Goal: Transaction & Acquisition: Book appointment/travel/reservation

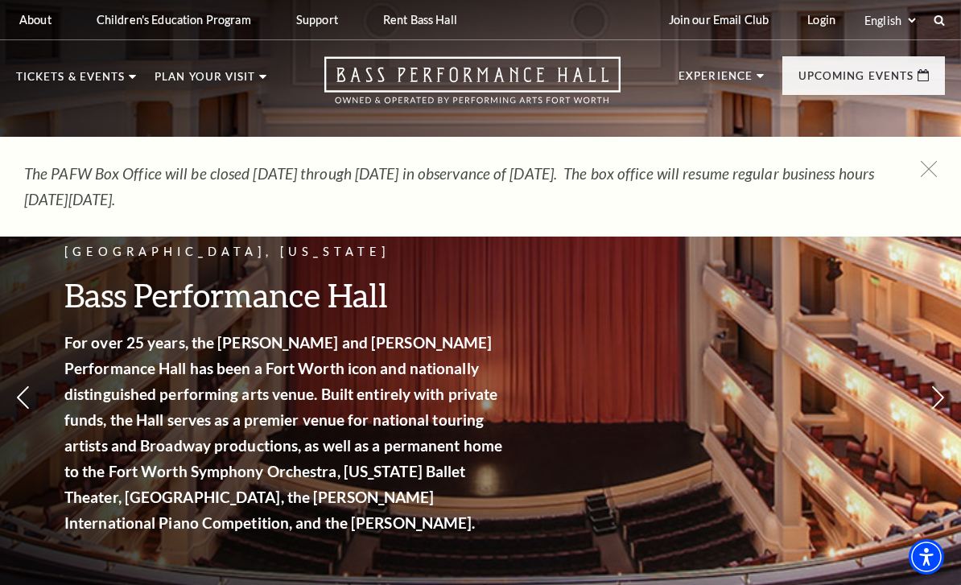
click at [792, 409] on span "Learn More" at bounding box center [755, 419] width 83 height 20
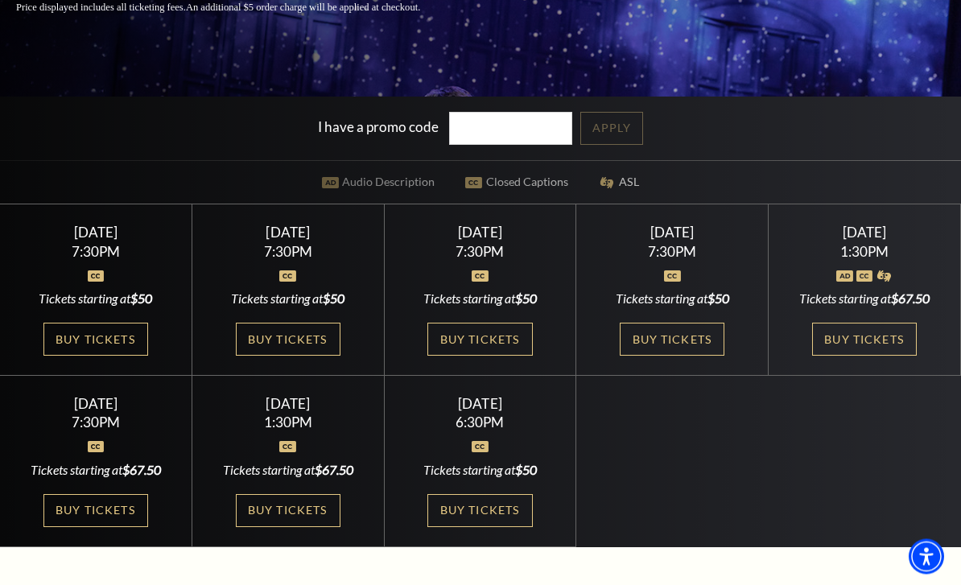
scroll to position [355, 0]
click at [316, 356] on link "Buy Tickets" at bounding box center [288, 339] width 105 height 33
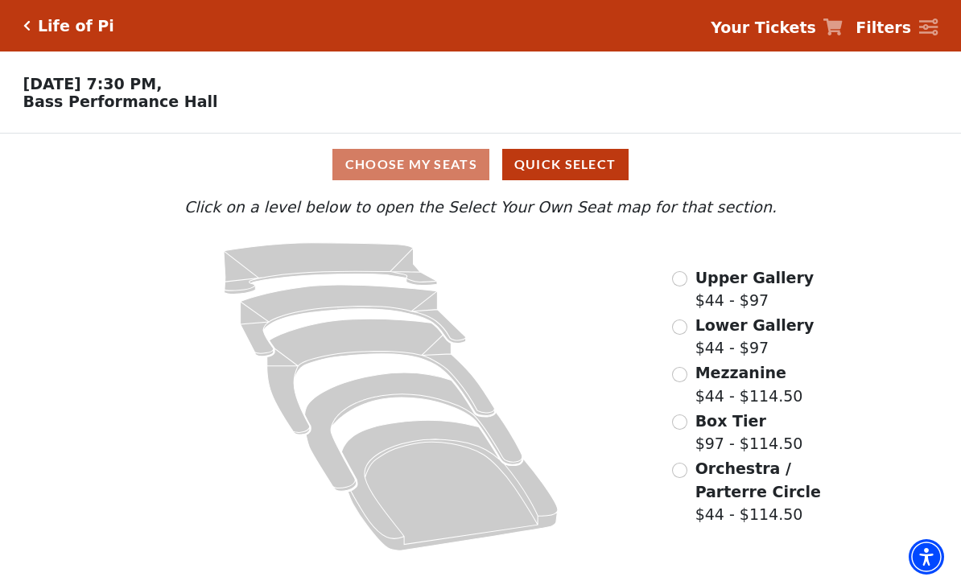
click at [696, 458] on label "Orchestra / Parterre Circle $44 - $114.50" at bounding box center [763, 491] width 134 height 69
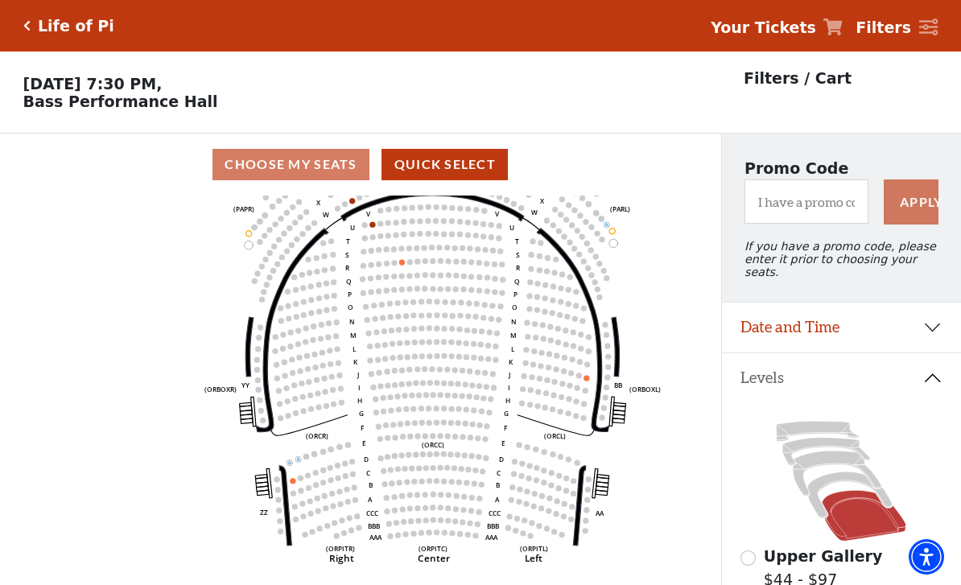
click at [472, 437] on icon "Left (ORPITL) Right (ORPITR) Center (ORPITC) ZZ AA YY BB ZA ZA (ORCL) (ORCR) (O…" at bounding box center [360, 396] width 649 height 400
click at [658, 371] on icon "Left (ORPITL) Right (ORPITR) Center (ORPITC) ZZ AA YY BB ZA ZA (ORCL) (ORCR) (O…" at bounding box center [360, 396] width 649 height 400
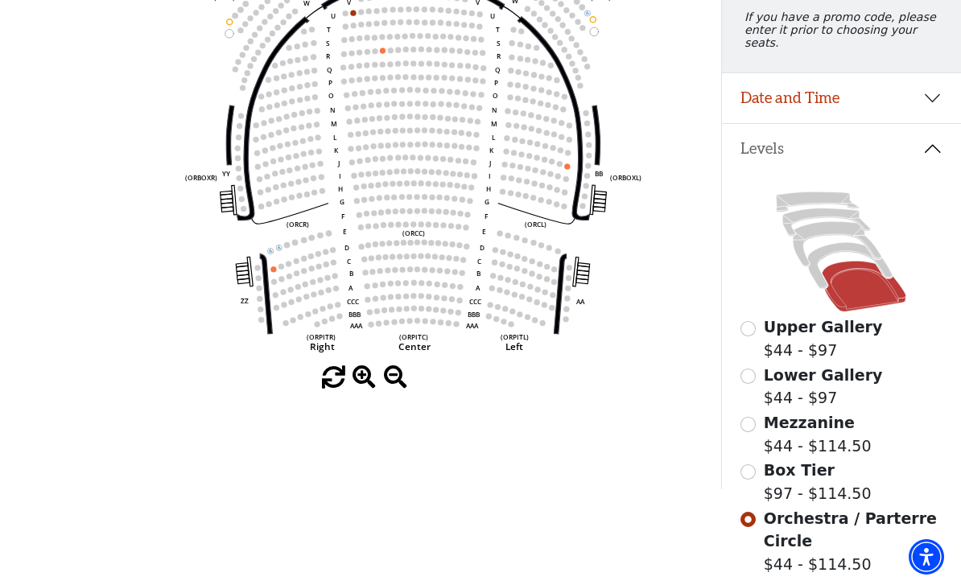
scroll to position [230, 0]
click at [754, 464] on input "Box Tier$97 - $114.50\a" at bounding box center [748, 471] width 15 height 15
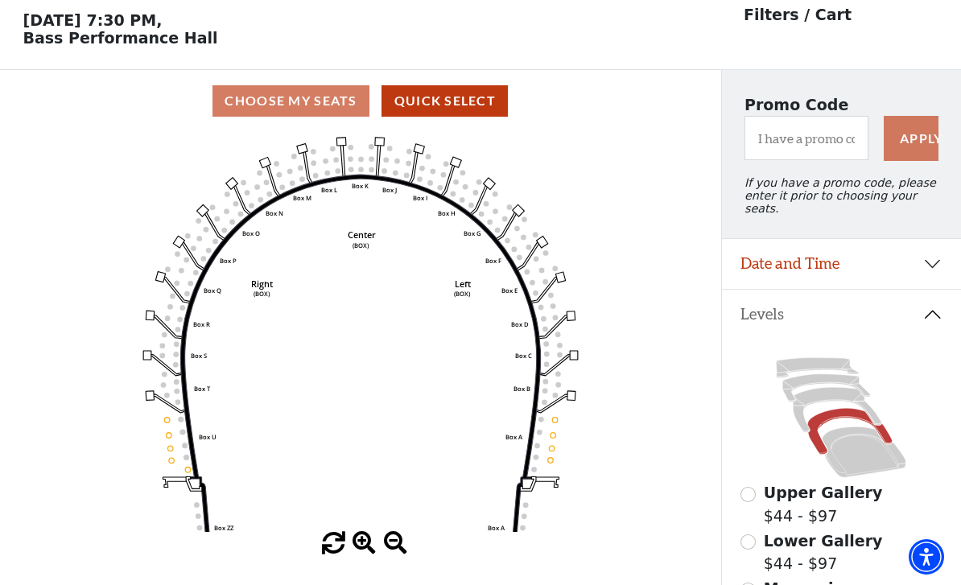
scroll to position [59, 0]
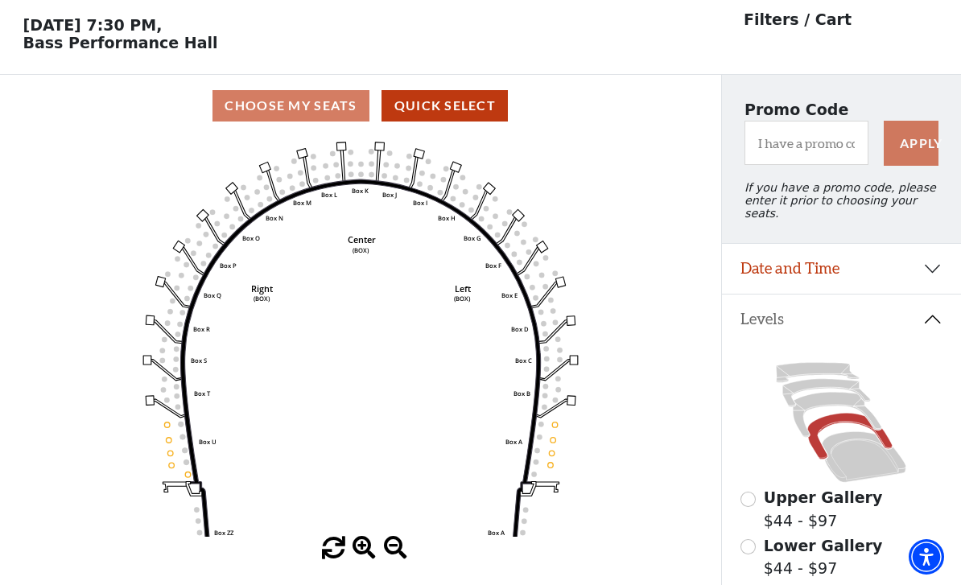
click at [326, 107] on div "Choose My Seats Quick Select" at bounding box center [360, 105] width 721 height 31
click at [330, 104] on div "Choose My Seats Quick Select" at bounding box center [360, 105] width 721 height 31
click at [467, 111] on button "Quick Select" at bounding box center [445, 105] width 126 height 31
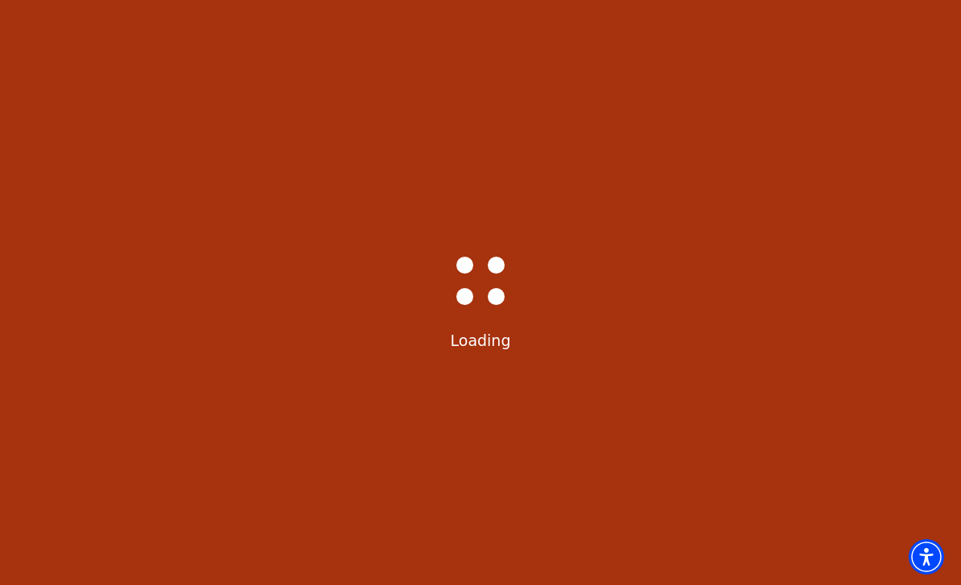
select select "6212"
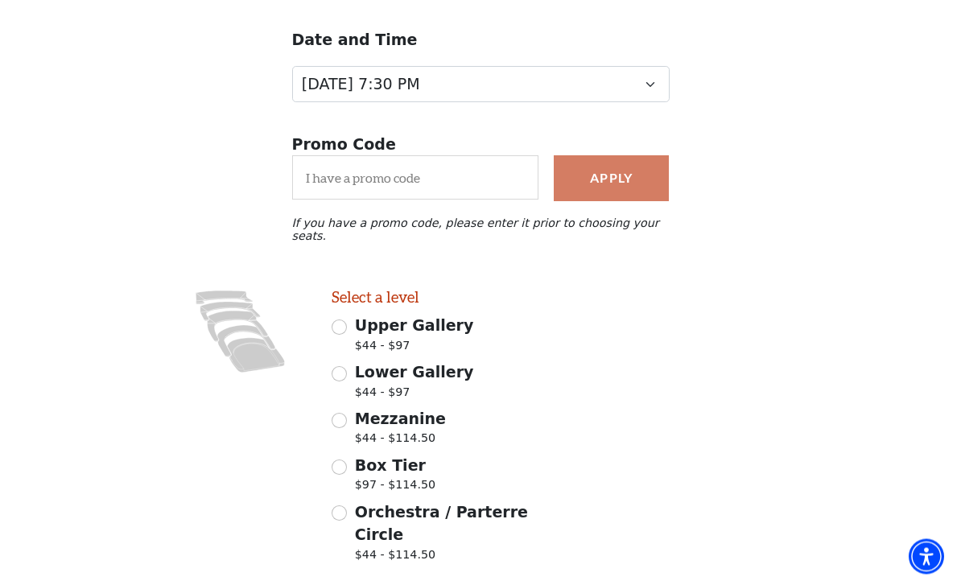
scroll to position [202, 0]
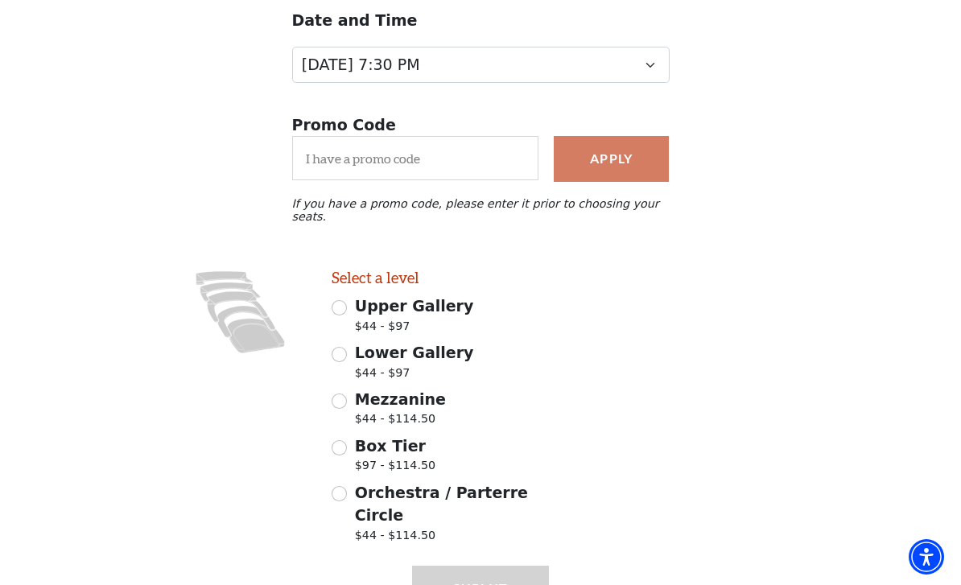
click at [342, 304] on input "Upper Gallery $44 - $97" at bounding box center [339, 307] width 15 height 15
radio input "true"
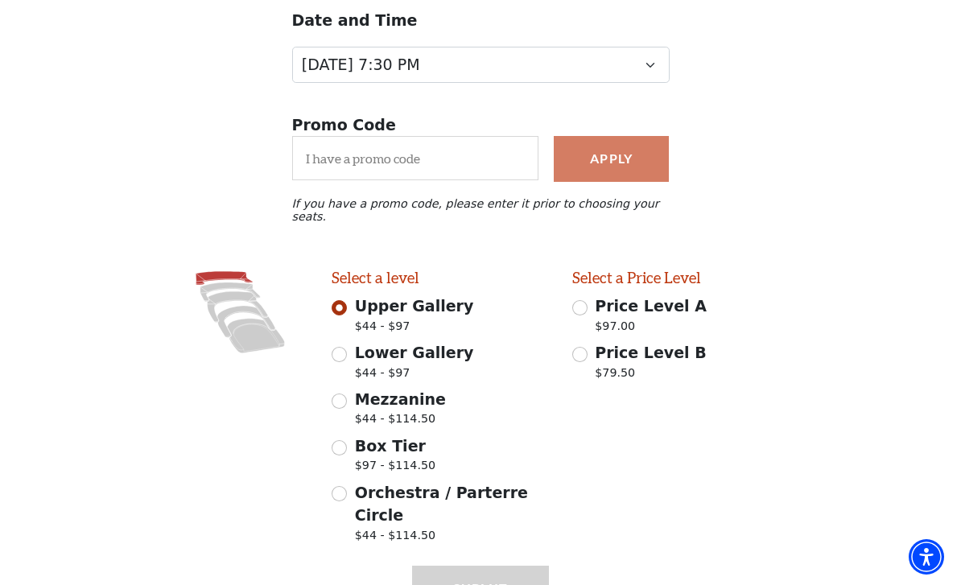
click at [345, 347] on input "Lower Gallery $44 - $97" at bounding box center [339, 354] width 15 height 15
radio input "true"
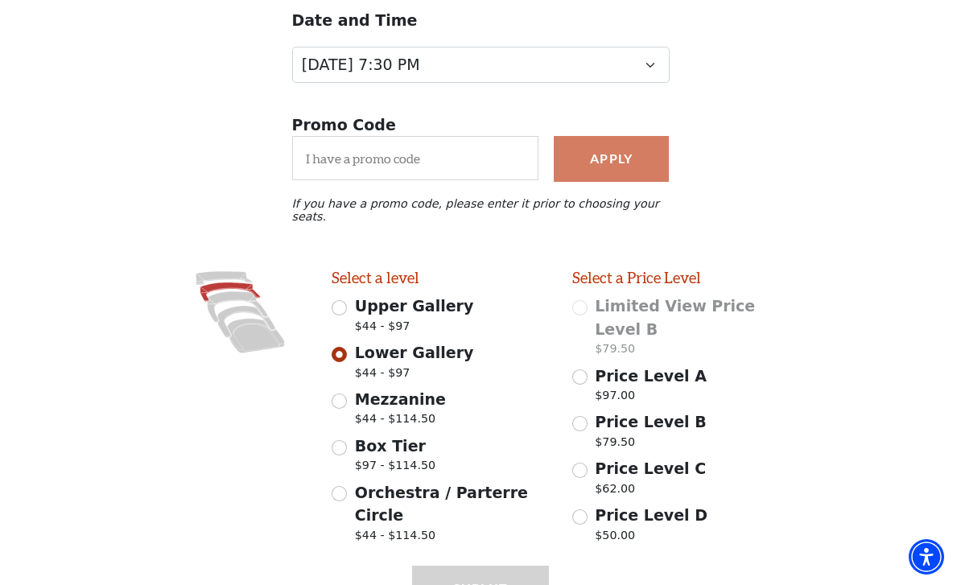
click at [355, 394] on span "Mezzanine" at bounding box center [400, 399] width 91 height 18
click at [347, 394] on input "Mezzanine $44 - $114.50" at bounding box center [339, 401] width 15 height 15
radio input "true"
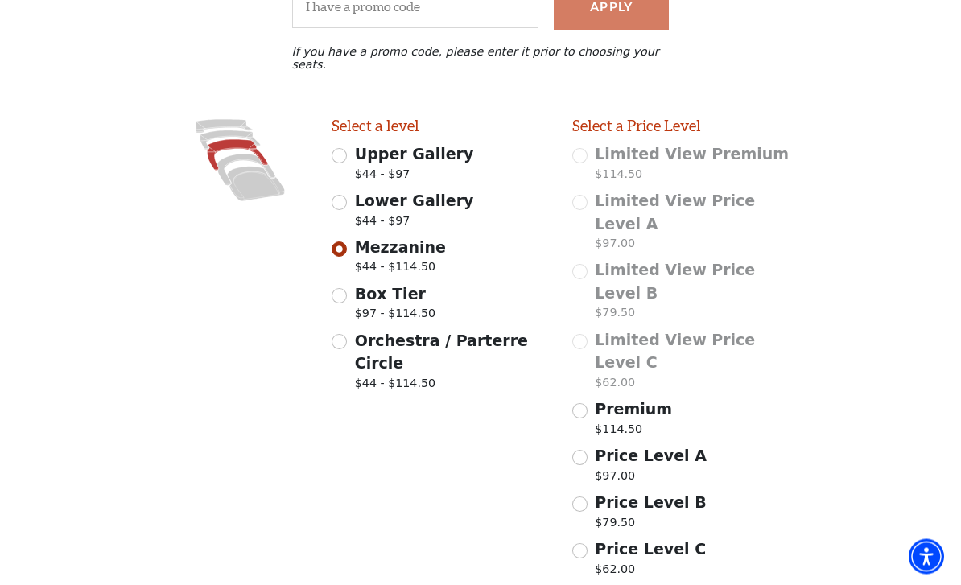
scroll to position [386, 0]
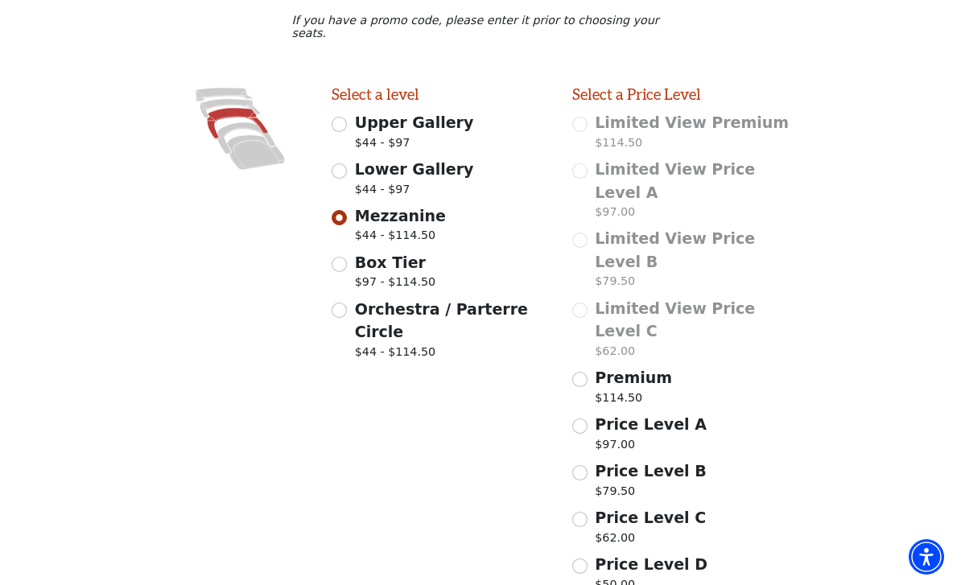
click at [345, 257] on input "Box Tier $97 - $114.50" at bounding box center [339, 264] width 15 height 15
radio input "true"
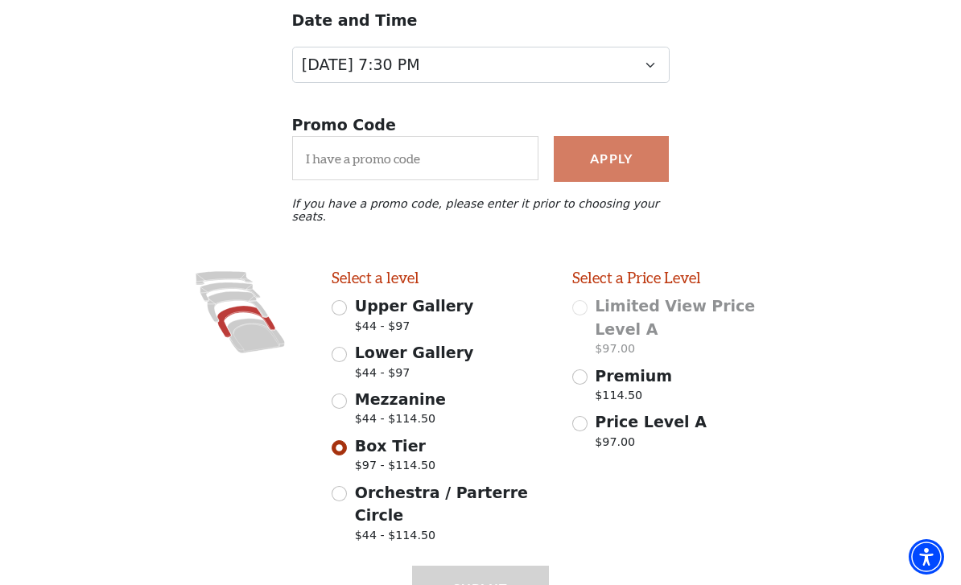
click at [343, 486] on input "Orchestra / Parterre Circle $44 - $114.50" at bounding box center [339, 493] width 15 height 15
radio input "true"
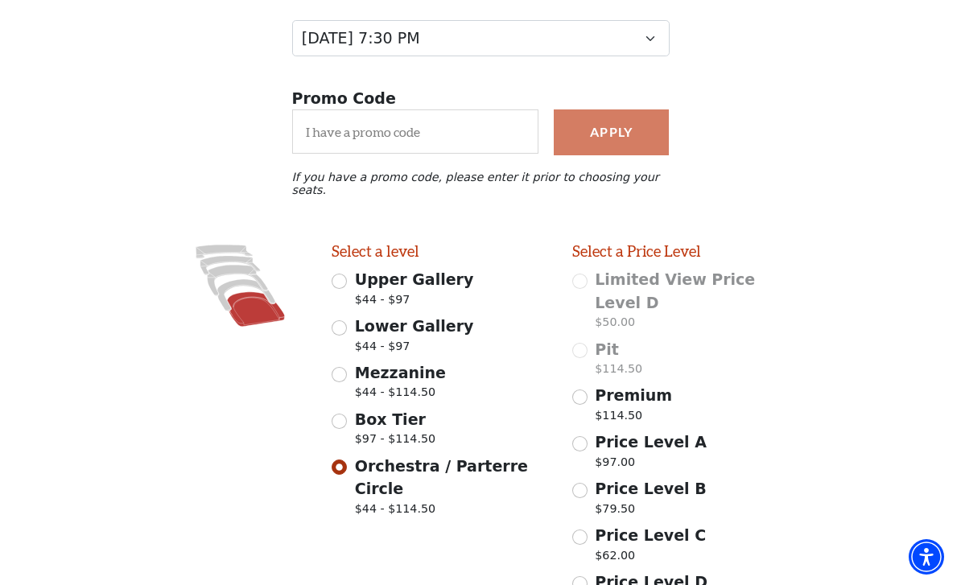
scroll to position [294, 0]
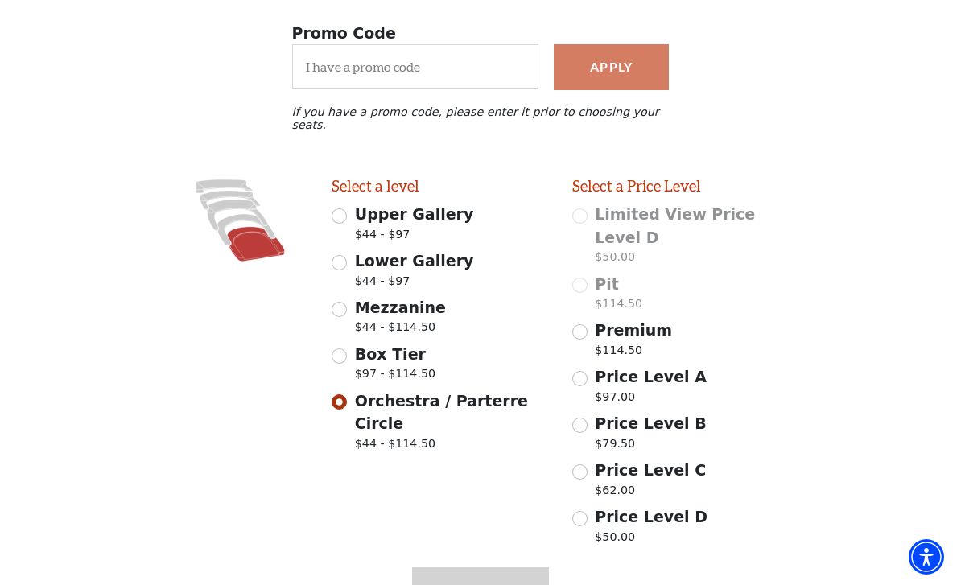
click at [584, 324] on input "Premium $114.50" at bounding box center [579, 331] width 15 height 15
radio input "true"
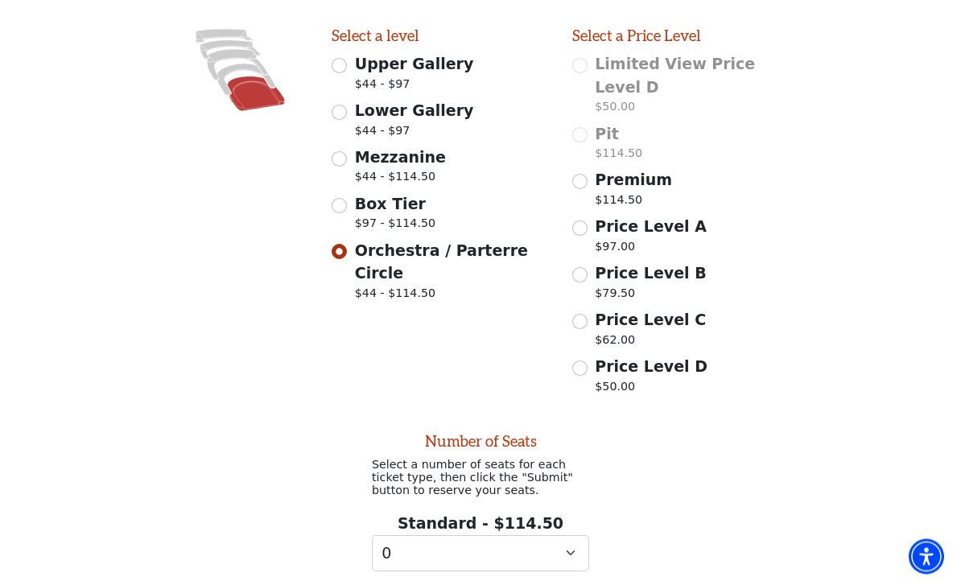
scroll to position [467, 0]
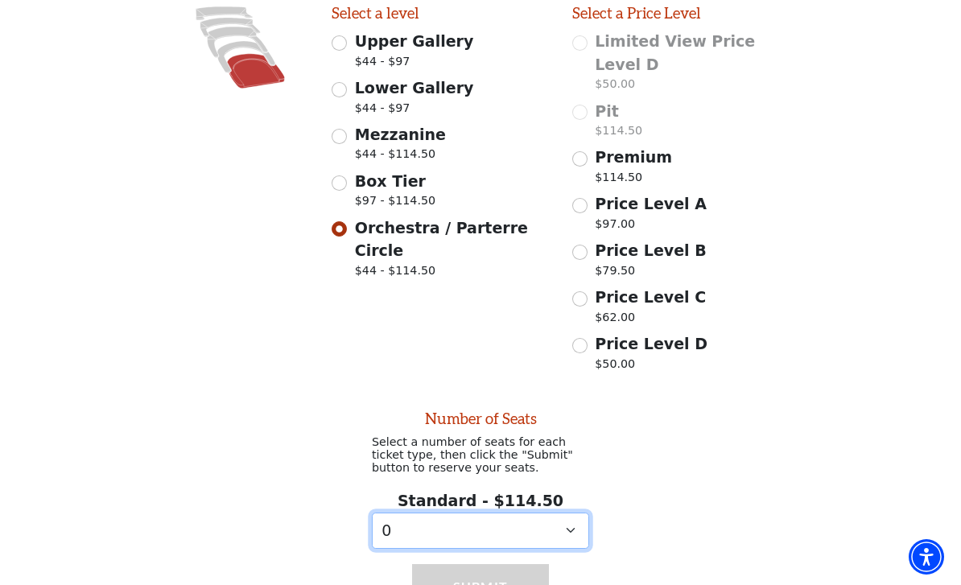
click at [566, 513] on select "0 1 2 3 4 5" at bounding box center [480, 531] width 217 height 36
select select "2"
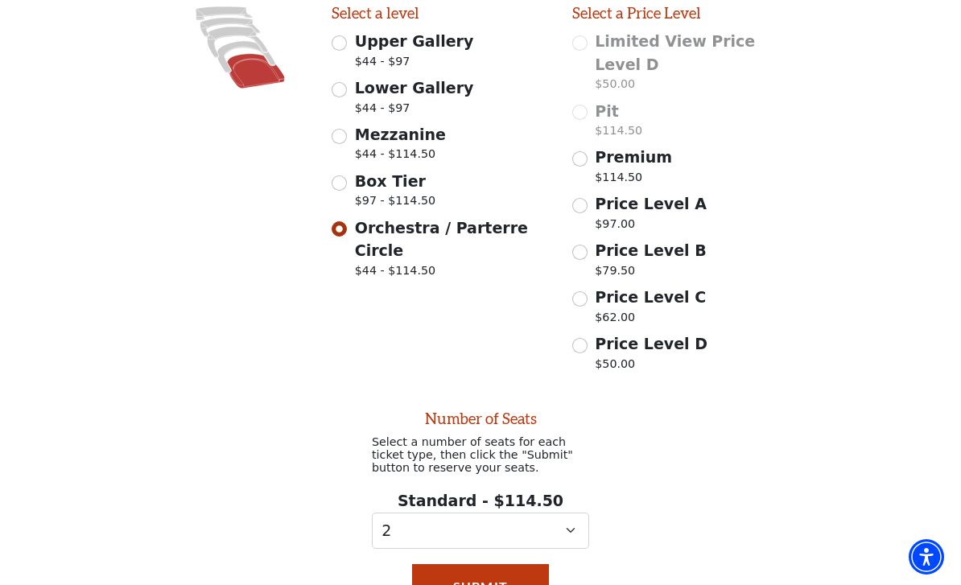
click at [510, 564] on button "Submit" at bounding box center [481, 586] width 138 height 45
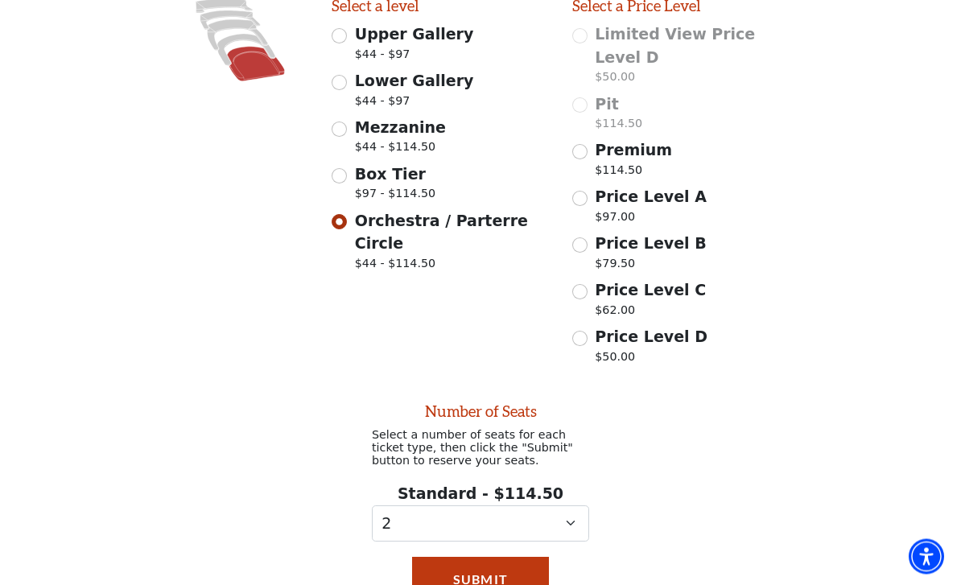
scroll to position [552, 0]
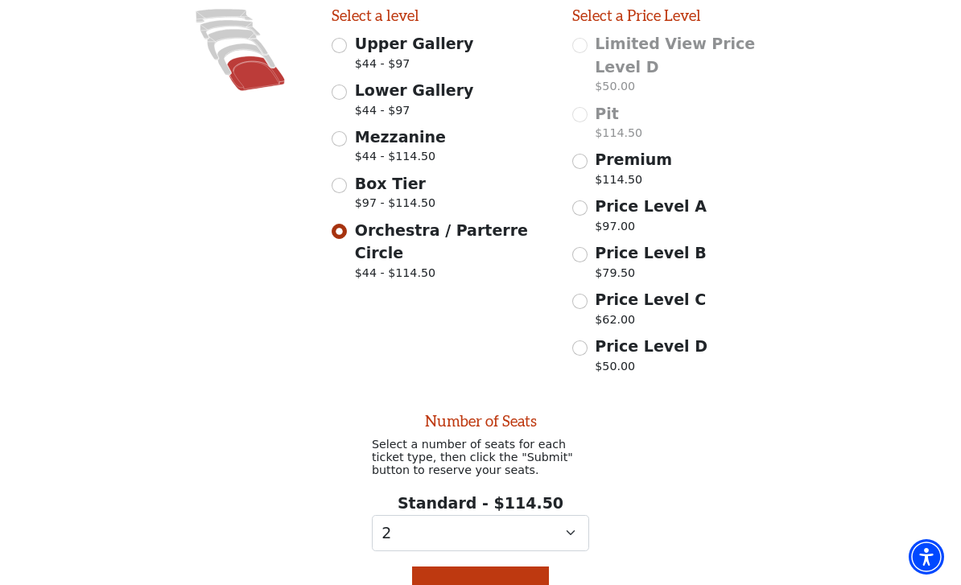
click at [344, 178] on input "Box Tier $97 - $114.50" at bounding box center [339, 185] width 15 height 15
radio input "true"
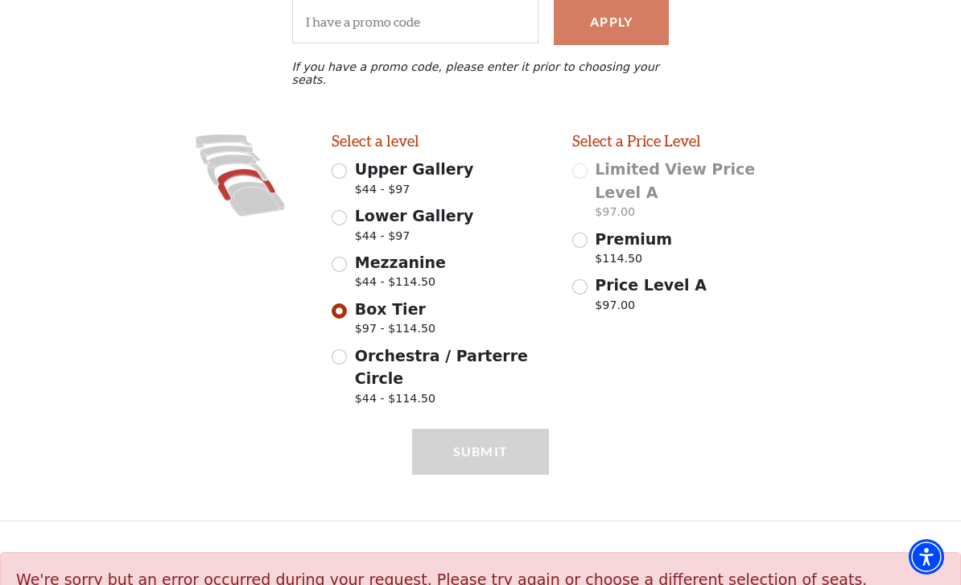
click at [583, 233] on input "Premium $114.50" at bounding box center [579, 240] width 15 height 15
radio input "true"
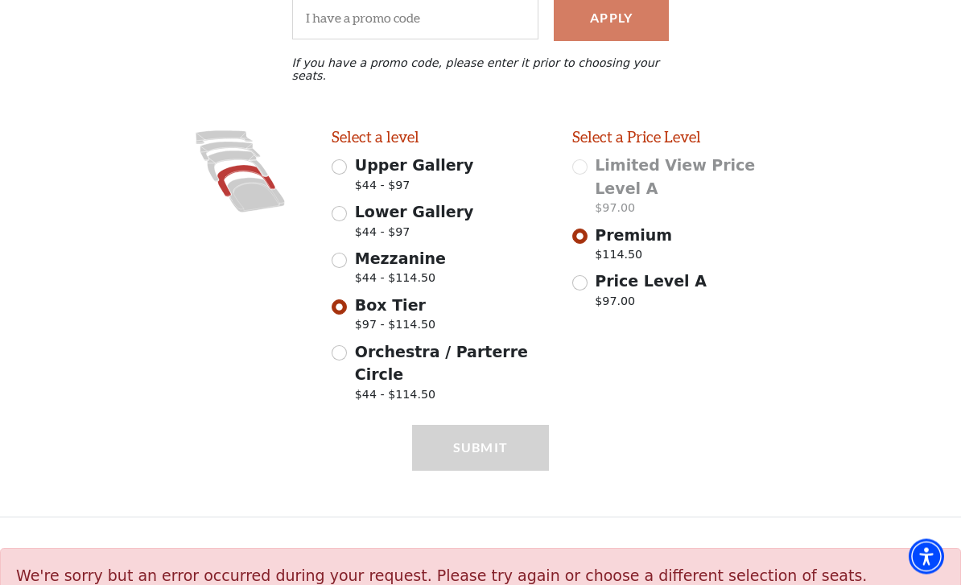
select select "2"
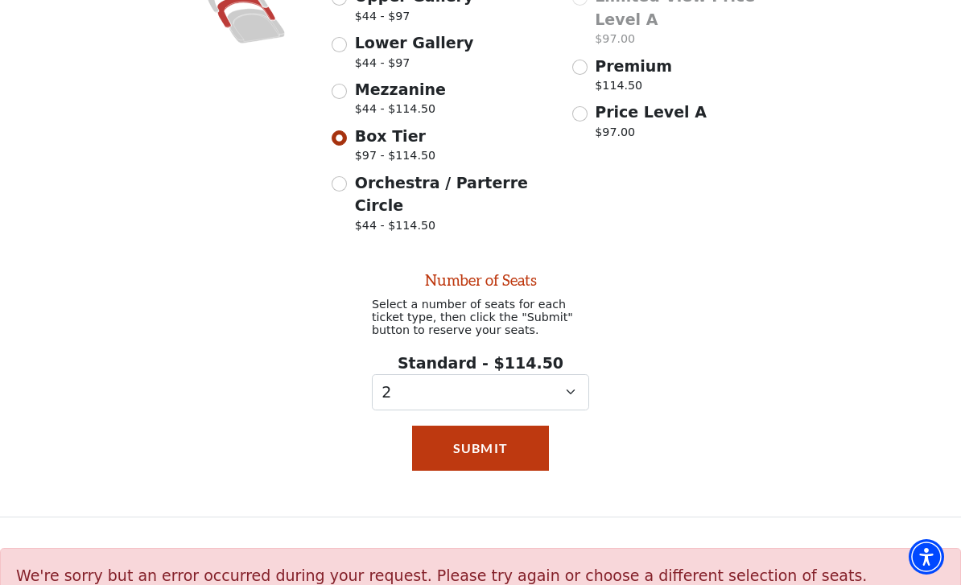
click at [533, 426] on button "Submit" at bounding box center [481, 448] width 138 height 45
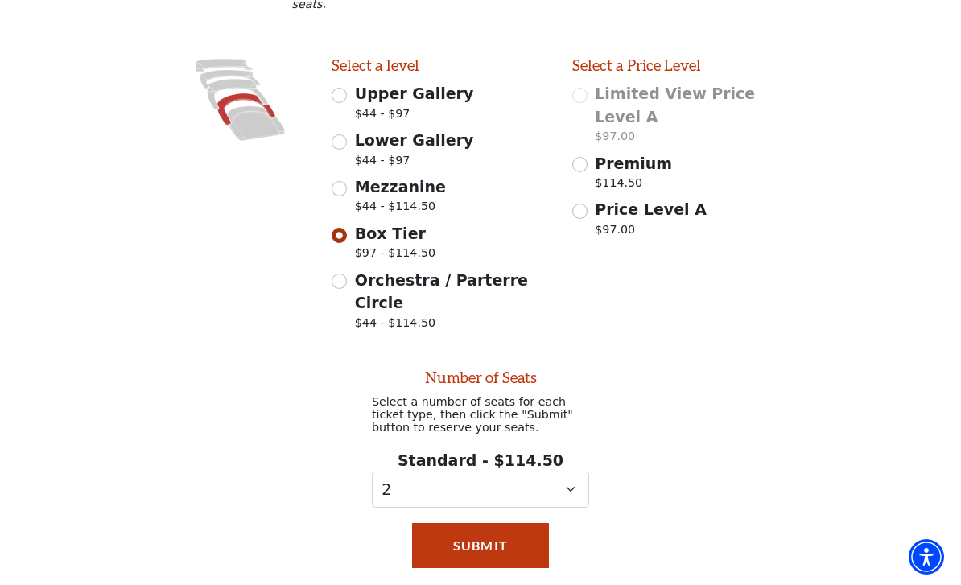
scroll to position [412, 0]
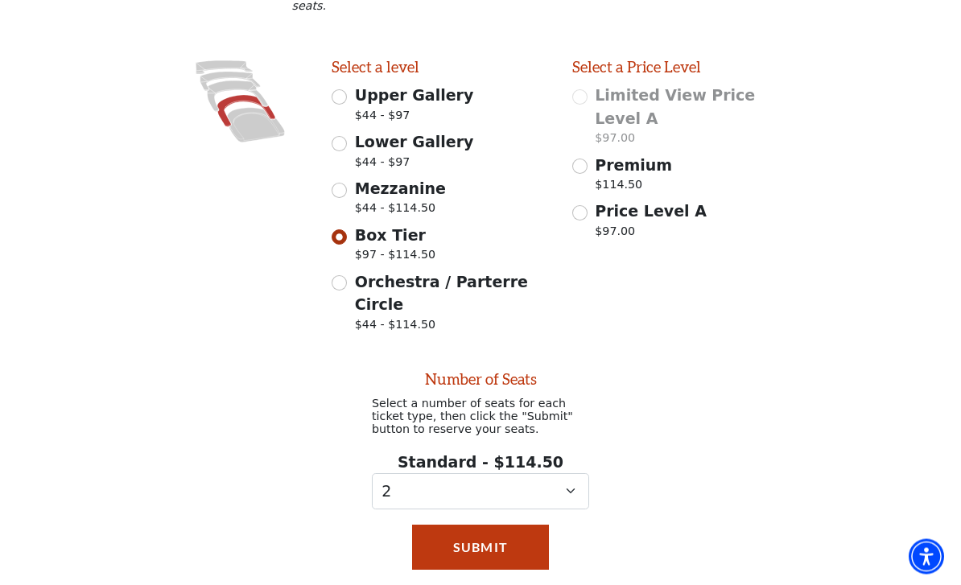
click at [344, 195] on div "Mezzanine $44 - $114.50" at bounding box center [440, 200] width 217 height 45
click at [355, 180] on span "Mezzanine" at bounding box center [400, 189] width 91 height 18
click at [347, 184] on input "Mezzanine $44 - $114.50" at bounding box center [339, 191] width 15 height 15
radio input "true"
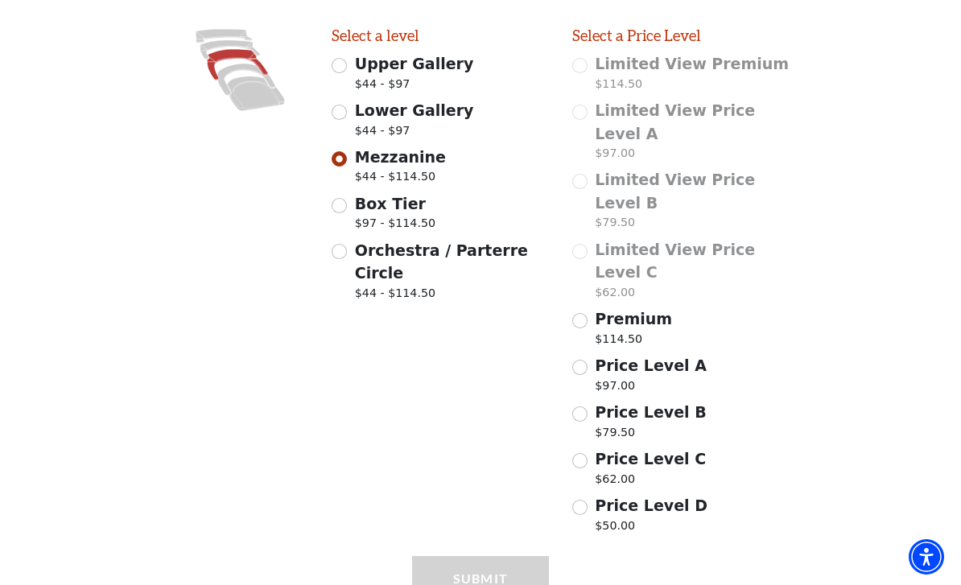
scroll to position [460, 0]
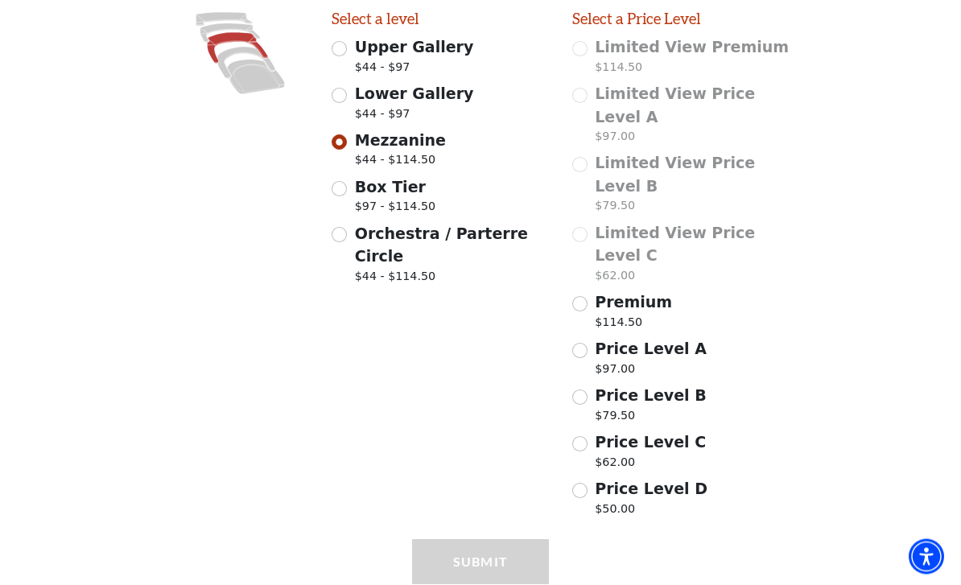
click at [587, 297] on input "Premium $114.50" at bounding box center [579, 304] width 15 height 15
radio input "true"
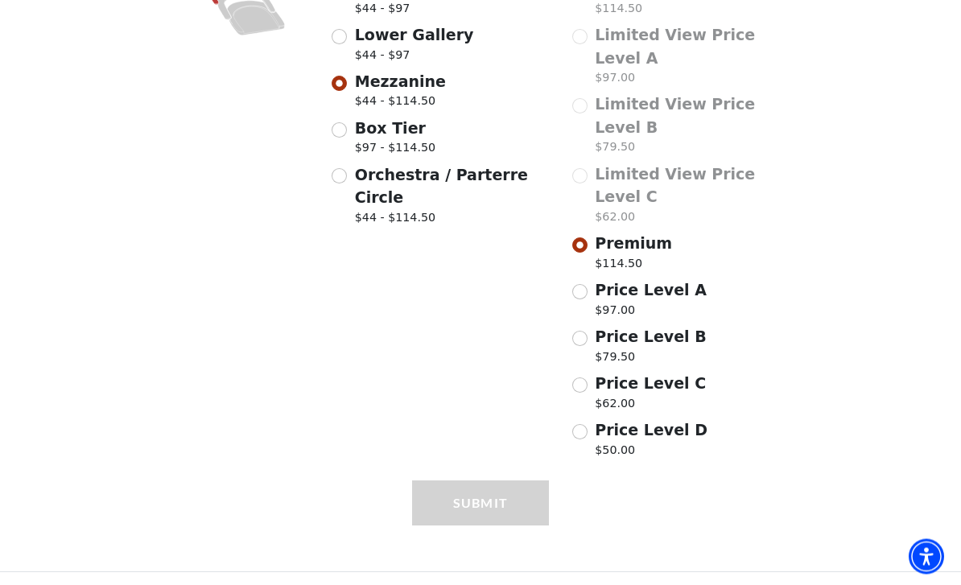
select select "2"
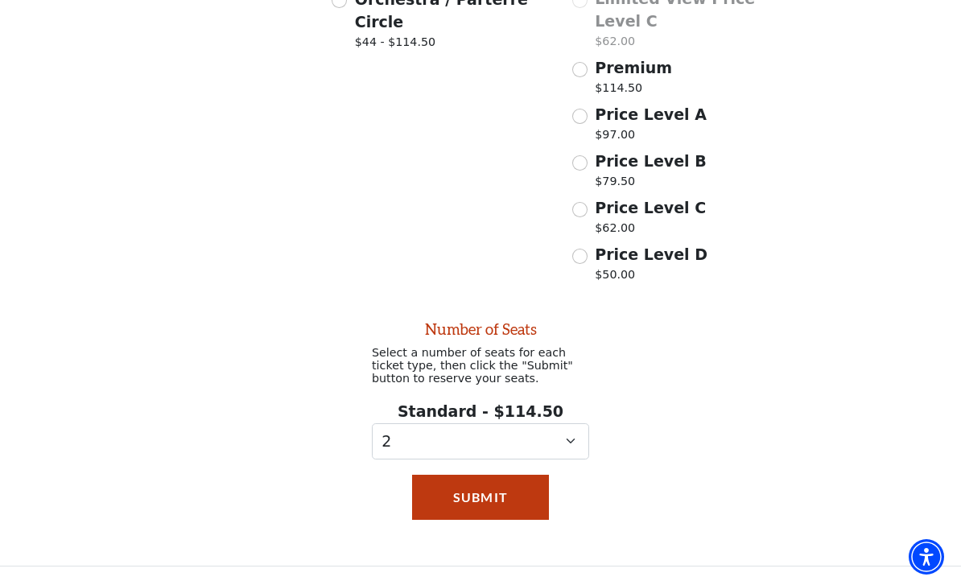
click at [540, 475] on button "Submit" at bounding box center [481, 497] width 138 height 45
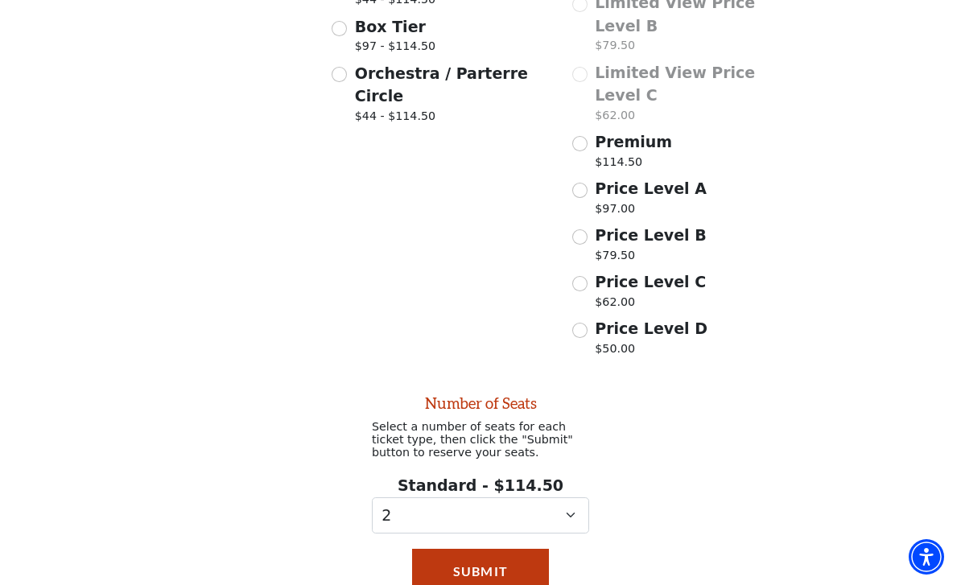
scroll to position [619, 0]
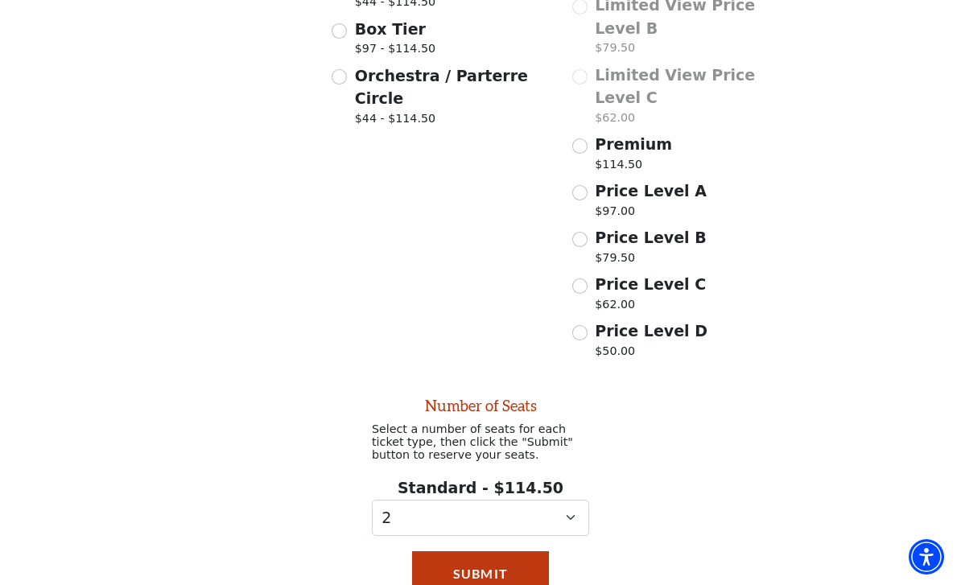
click at [583, 138] on input "Premium $114.50" at bounding box center [579, 145] width 15 height 15
radio input "true"
click at [493, 551] on button "Submit" at bounding box center [481, 573] width 138 height 45
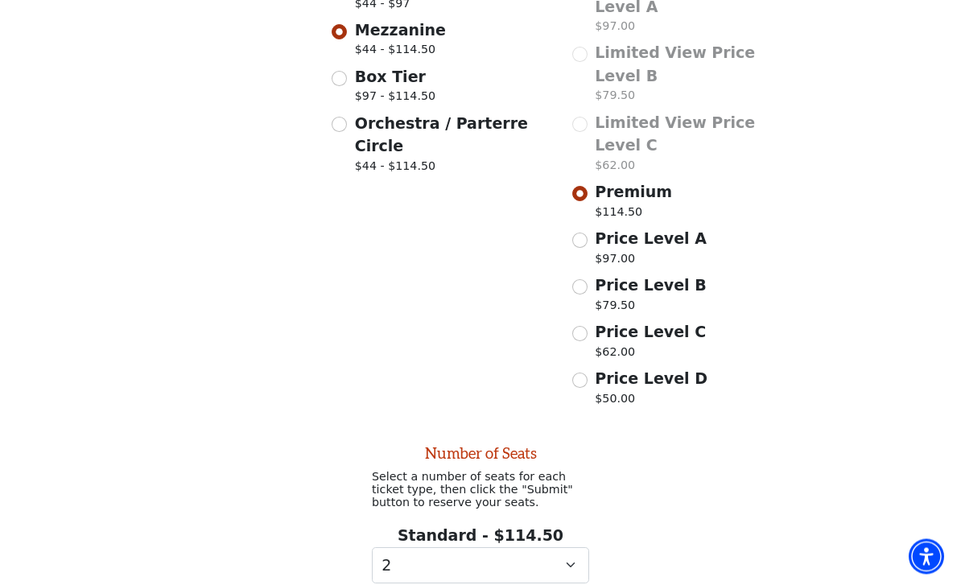
click at [574, 233] on input "Price Level A $97.00" at bounding box center [579, 240] width 15 height 15
radio input "true"
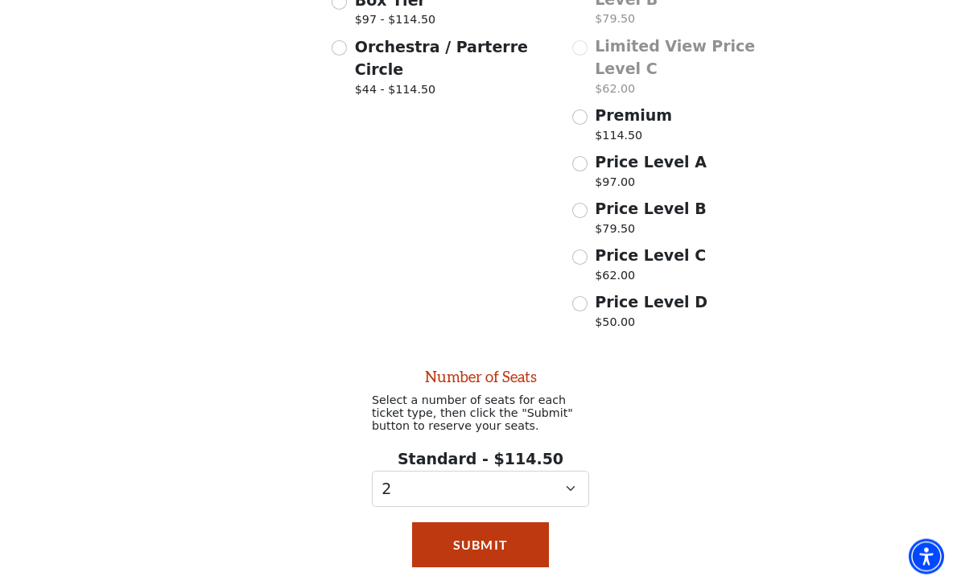
select select "0"
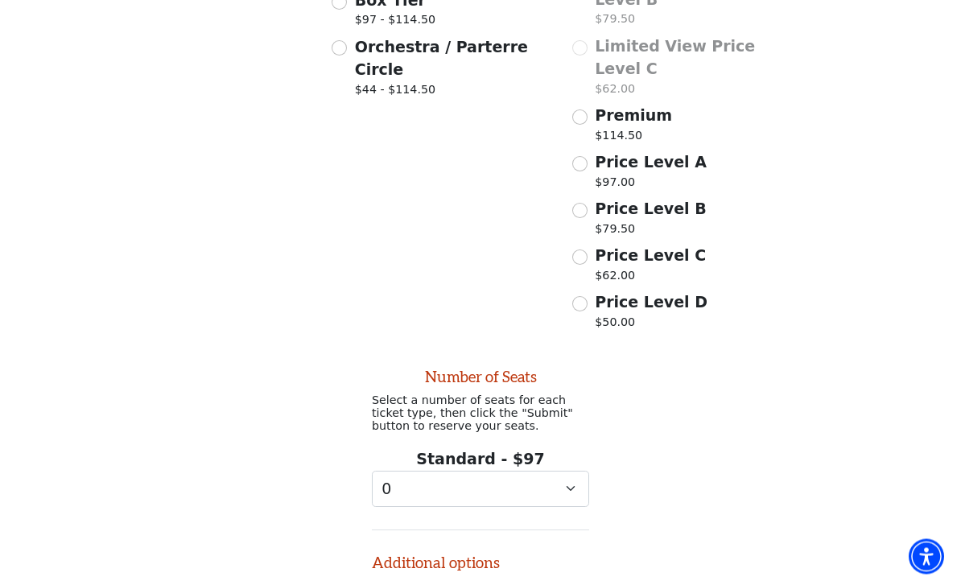
scroll to position [864, 0]
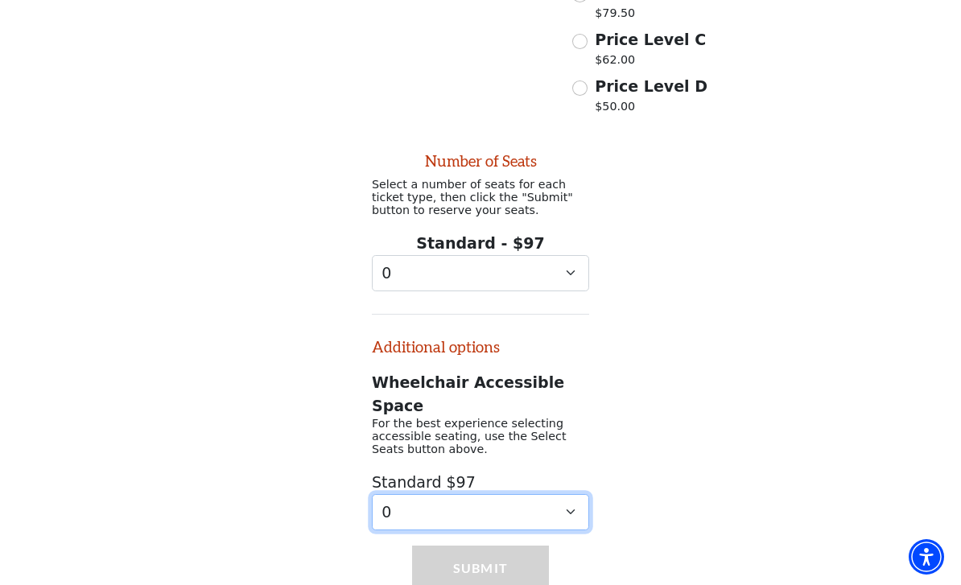
click at [547, 494] on select "0 1 2" at bounding box center [480, 512] width 217 height 36
select select "2"
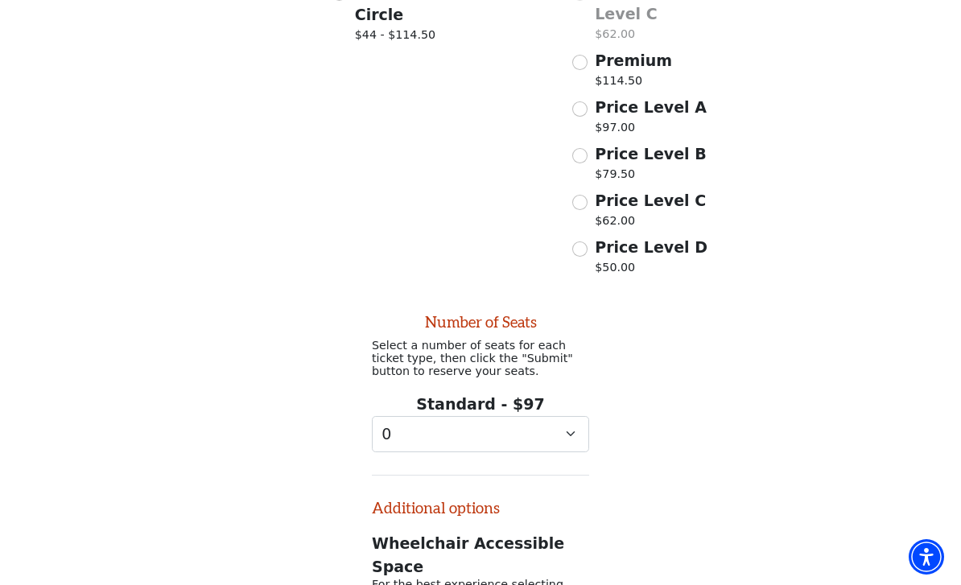
scroll to position [639, 0]
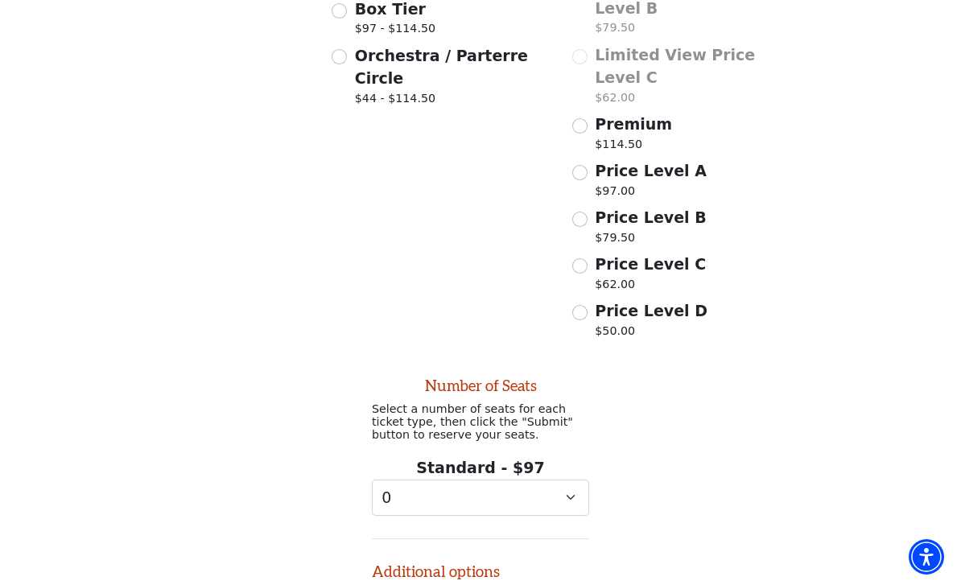
click at [663, 255] on span "Price Level C" at bounding box center [650, 264] width 111 height 18
click at [588, 258] on input "Price Level C $62.00" at bounding box center [579, 265] width 15 height 15
radio input "true"
select select "0"
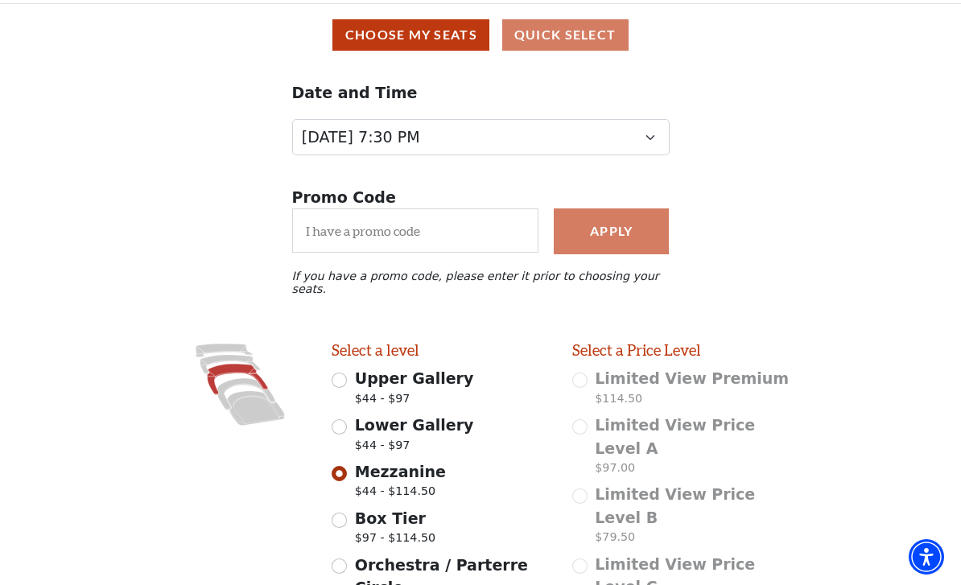
scroll to position [197, 0]
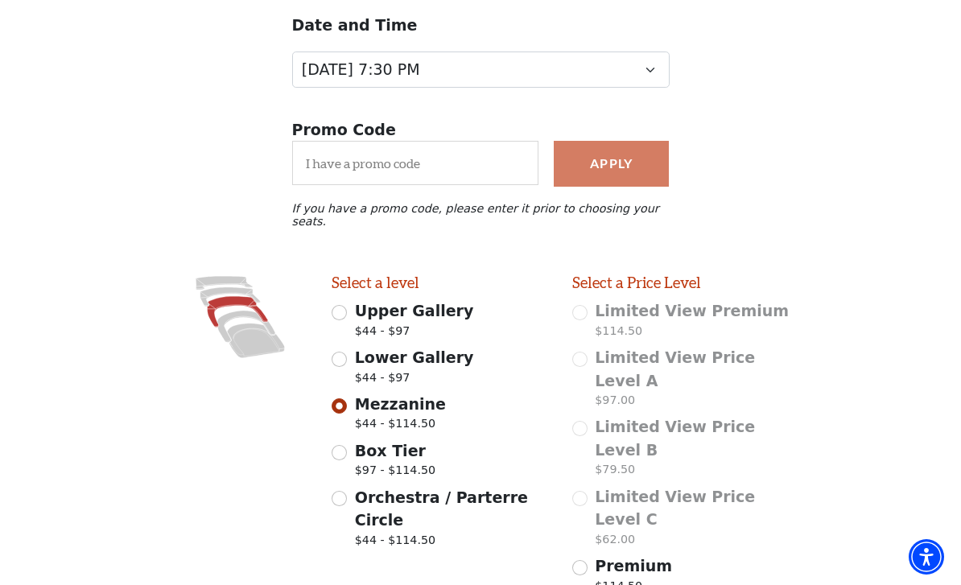
click at [432, 351] on span "Lower Gallery" at bounding box center [414, 358] width 119 height 18
click at [347, 352] on input "Lower Gallery $44 - $97" at bounding box center [339, 359] width 15 height 15
radio input "true"
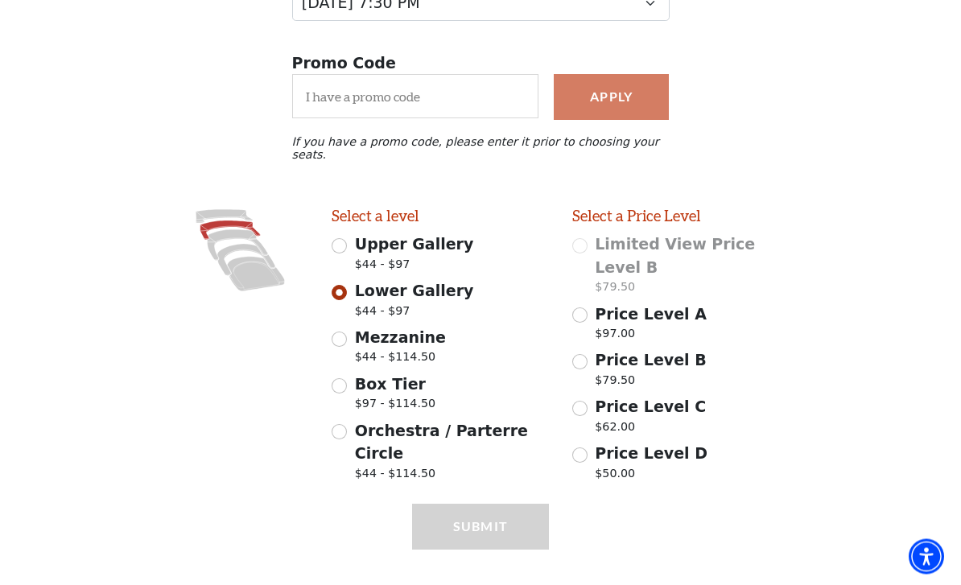
scroll to position [287, 0]
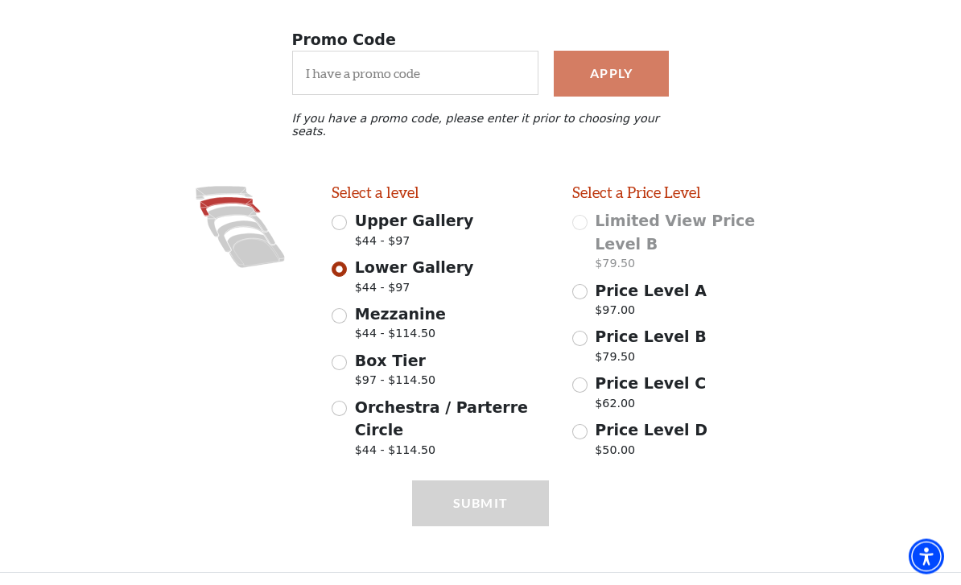
click at [578, 285] on input "Price Level A $97.00" at bounding box center [579, 292] width 15 height 15
radio input "true"
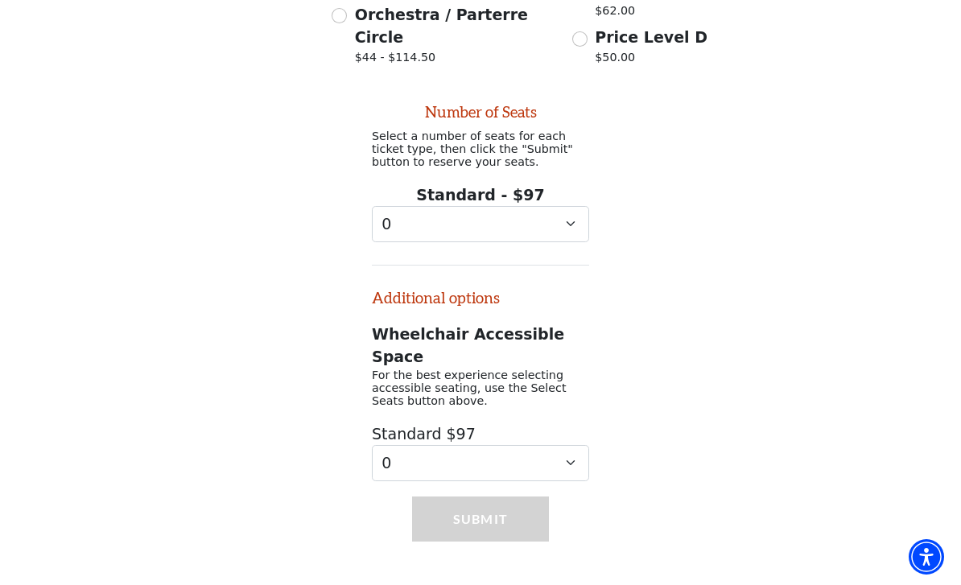
click at [518, 497] on div "Submit" at bounding box center [481, 542] width 138 height 91
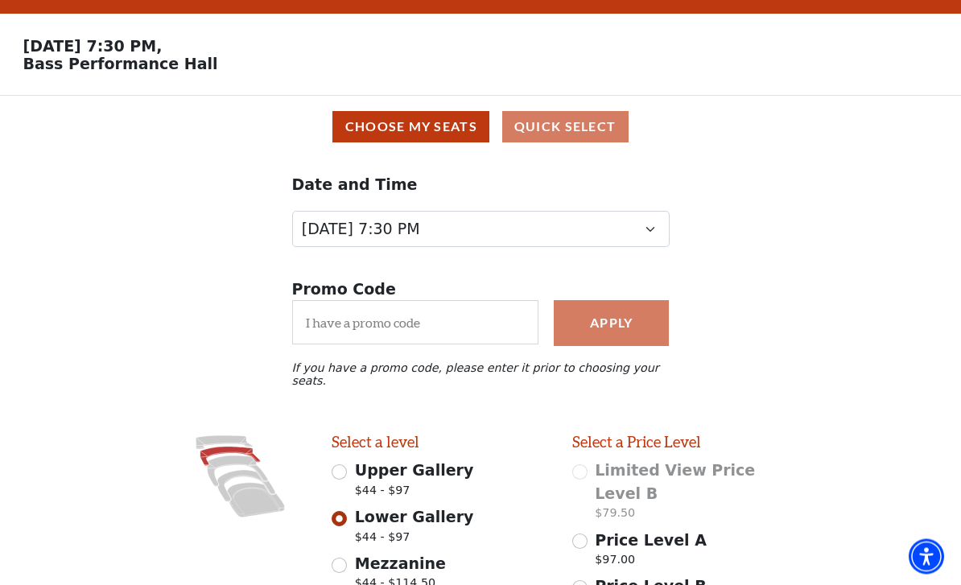
scroll to position [0, 0]
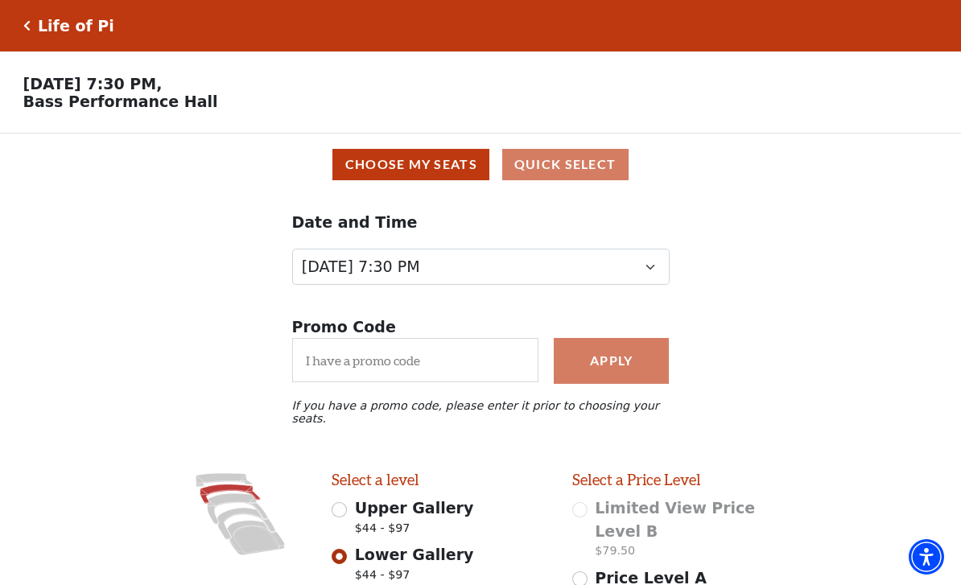
click at [458, 168] on button "Choose My Seats" at bounding box center [410, 164] width 157 height 31
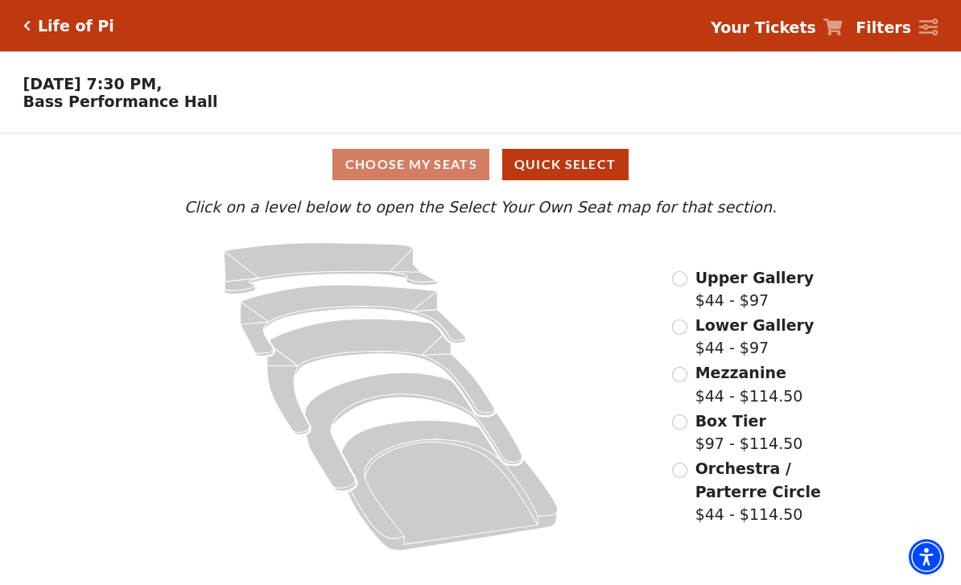
click at [683, 287] on input "Upper Gallery$44 - $97\a" at bounding box center [679, 278] width 15 height 15
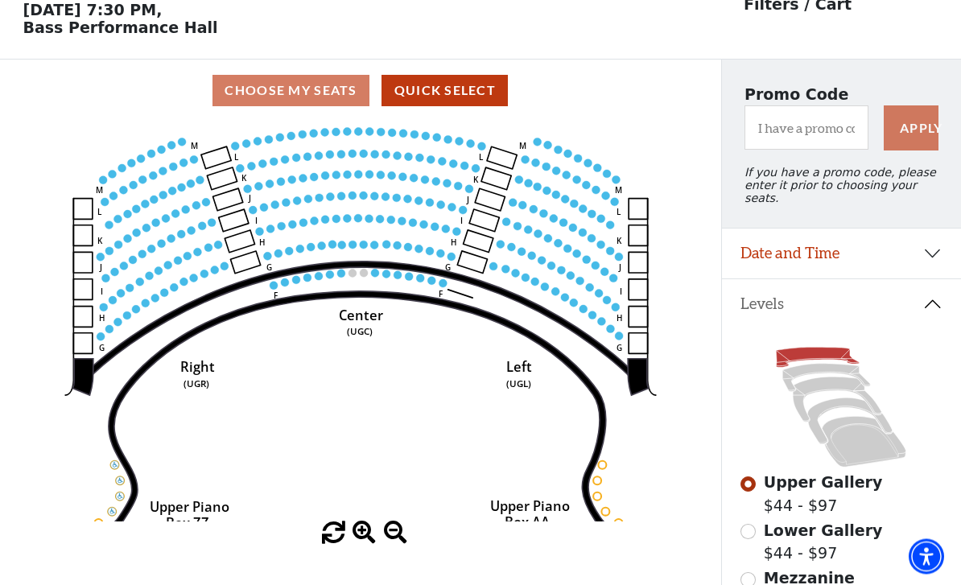
scroll to position [75, 0]
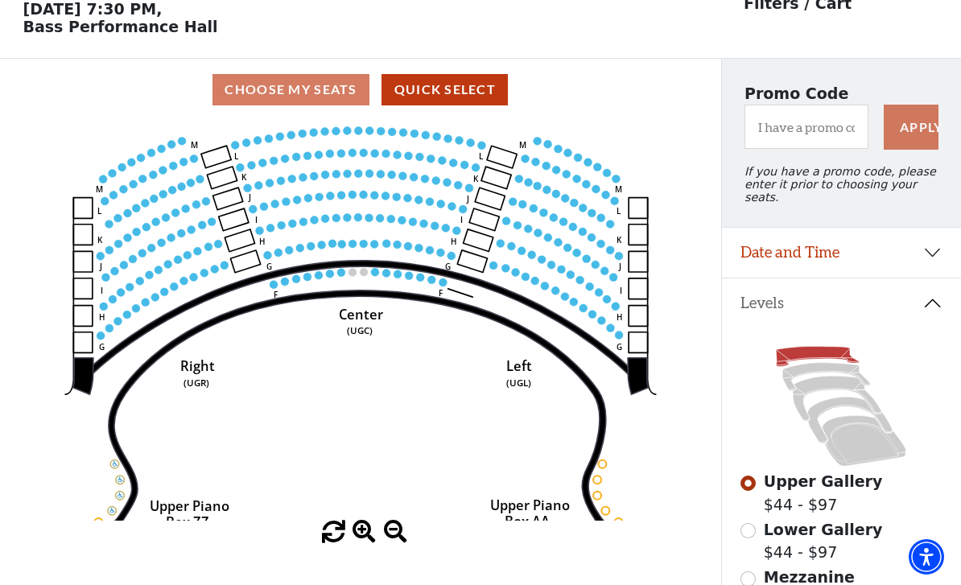
click at [536, 279] on icon "Center (UGC) Right (UGR) Left (UGL) Upper Piano Box ZZ (UPBR) Upper Piano Box A…" at bounding box center [360, 321] width 649 height 400
click at [530, 290] on icon "Center (UGC) Right (UGR) Left (UGL) Upper Piano Box ZZ (UPBR) Upper Piano Box A…" at bounding box center [360, 321] width 649 height 400
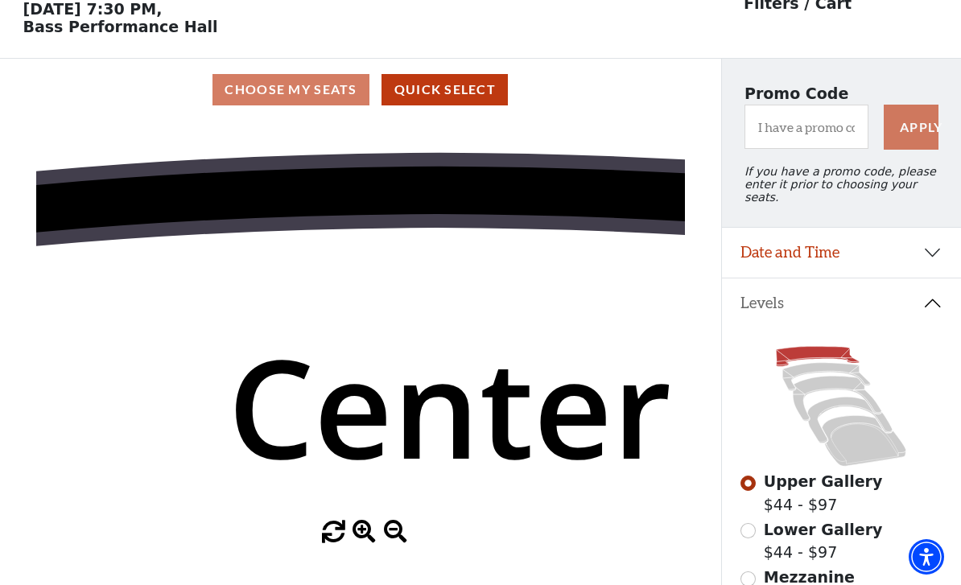
click at [563, 306] on icon "Center (UGC) Right (UGR) Left (UGL) Upper Piano Box ZZ (UPBR) Upper Piano Box A…" at bounding box center [360, 321] width 649 height 400
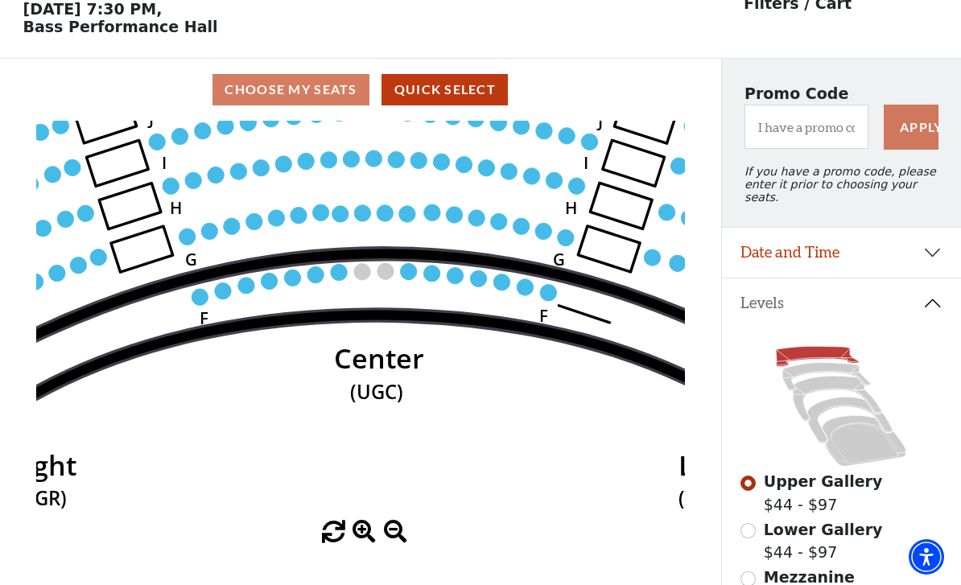
click at [469, 349] on icon "Center (UGC) Right (UGR) Left (UGL) Upper Piano Box ZZ (UPBR) Upper Piano Box A…" at bounding box center [360, 321] width 649 height 400
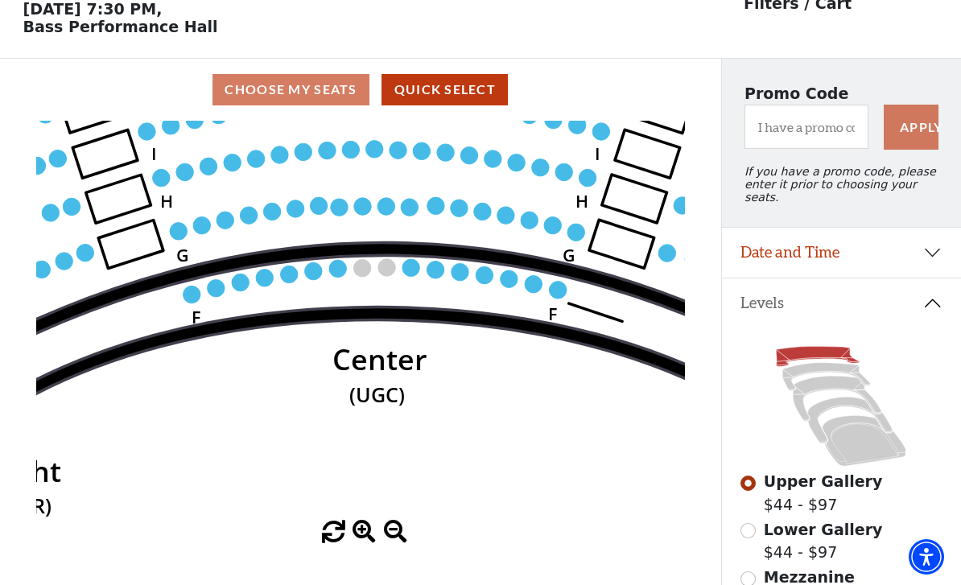
click at [460, 275] on circle at bounding box center [460, 271] width 17 height 17
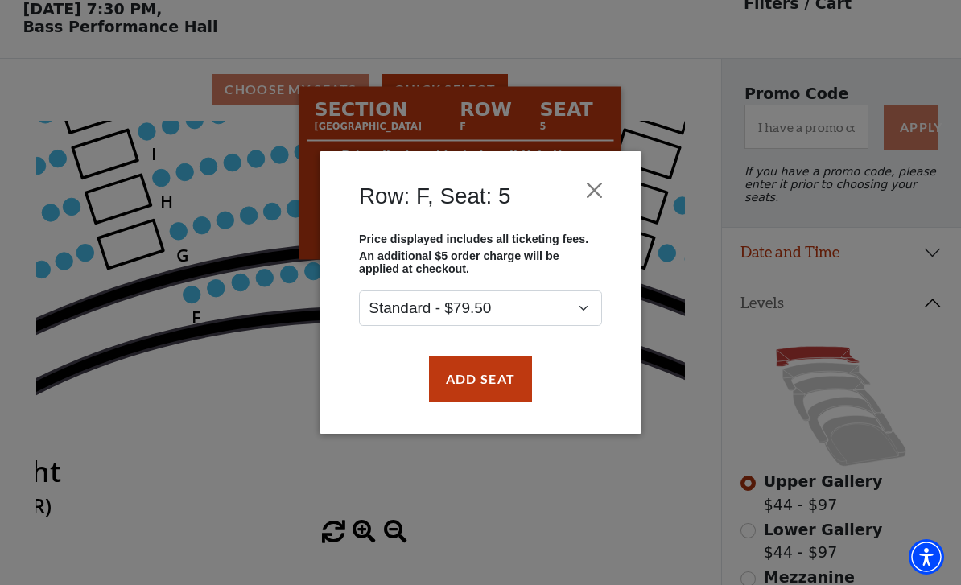
click at [508, 391] on button "Add Seat" at bounding box center [480, 379] width 103 height 45
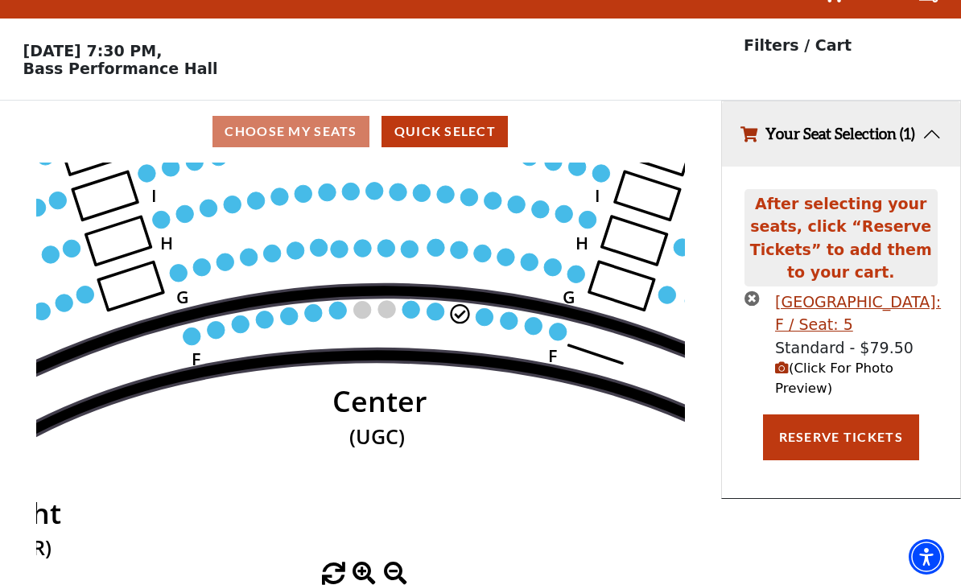
click at [485, 308] on circle at bounding box center [484, 316] width 17 height 17
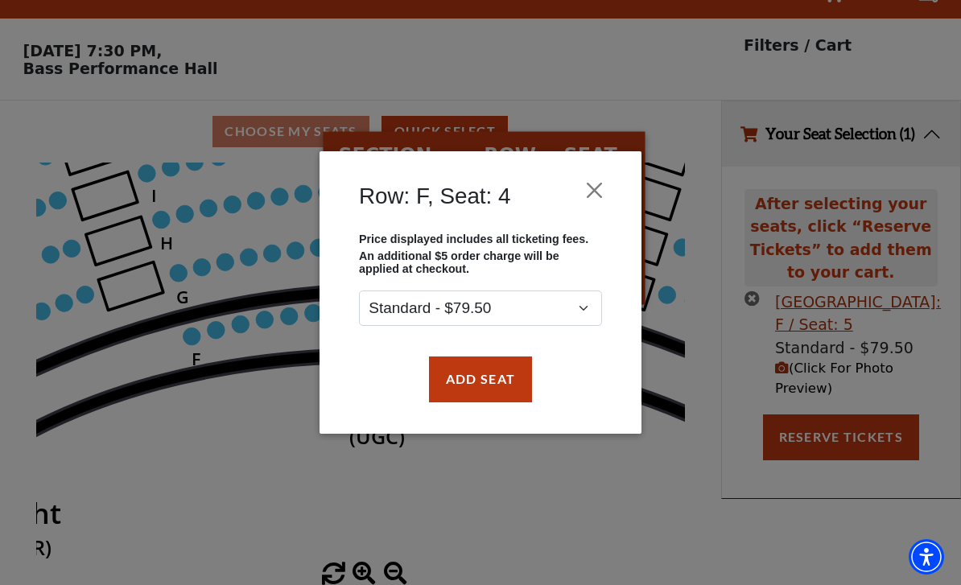
click at [505, 393] on button "Add Seat" at bounding box center [480, 379] width 103 height 45
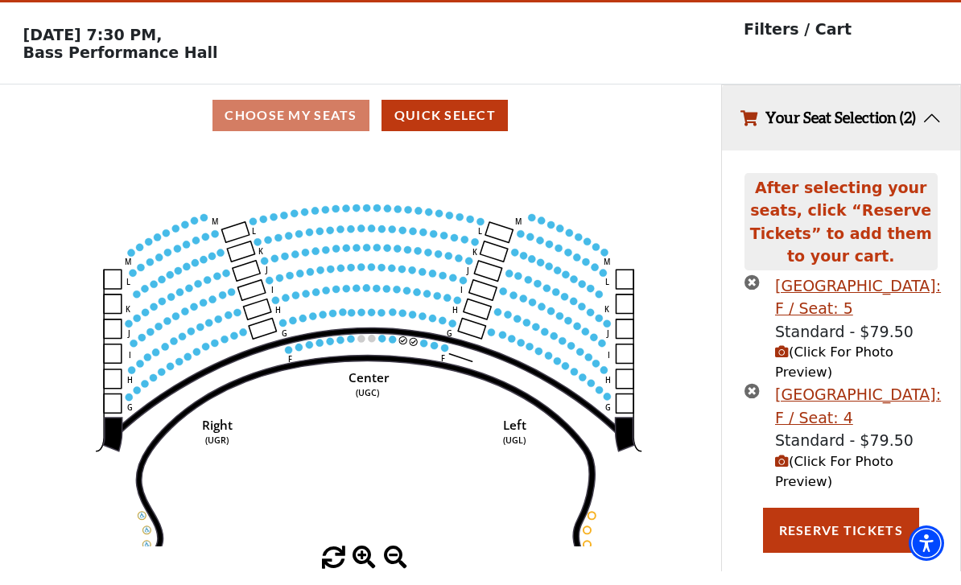
scroll to position [0, 0]
